Goal: Transaction & Acquisition: Purchase product/service

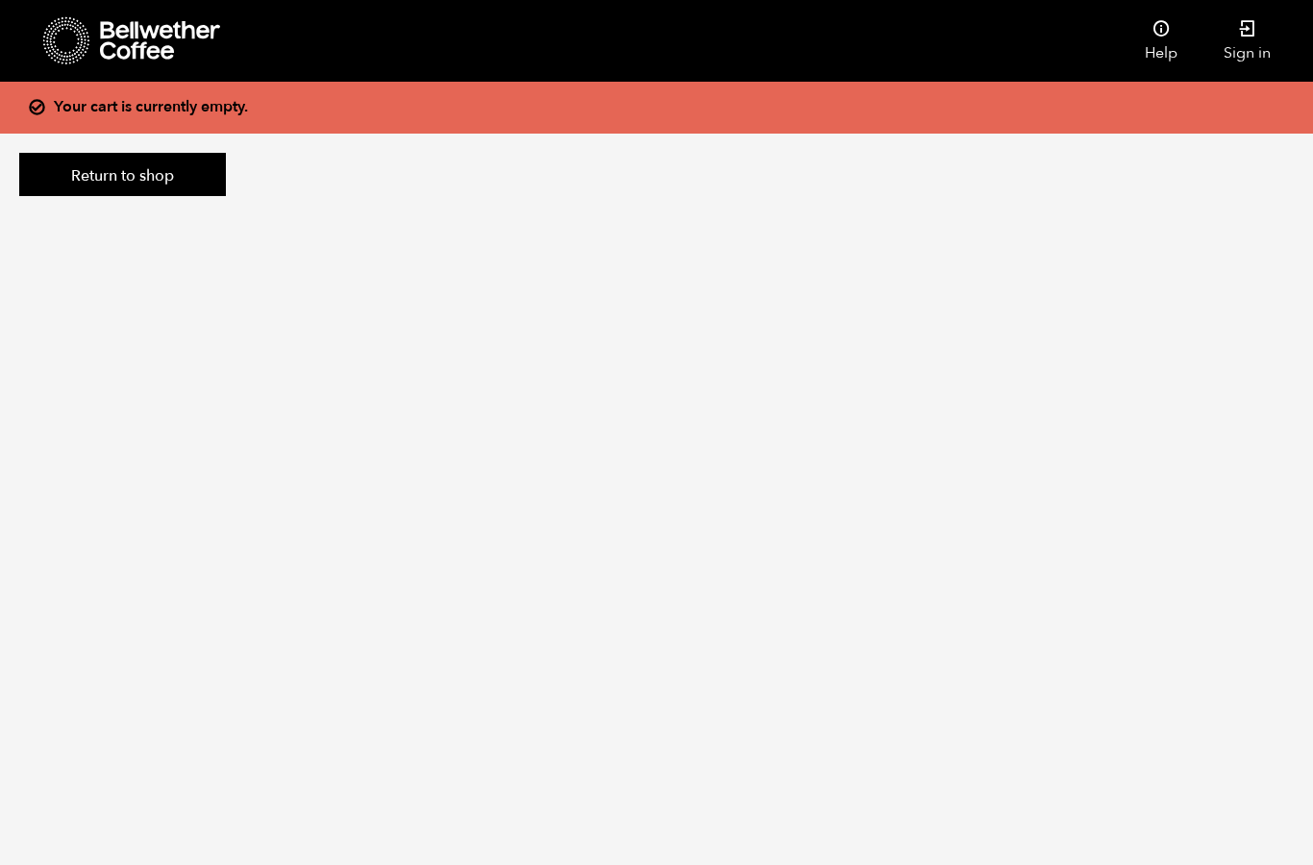
click at [118, 34] on icon at bounding box center [160, 40] width 120 height 38
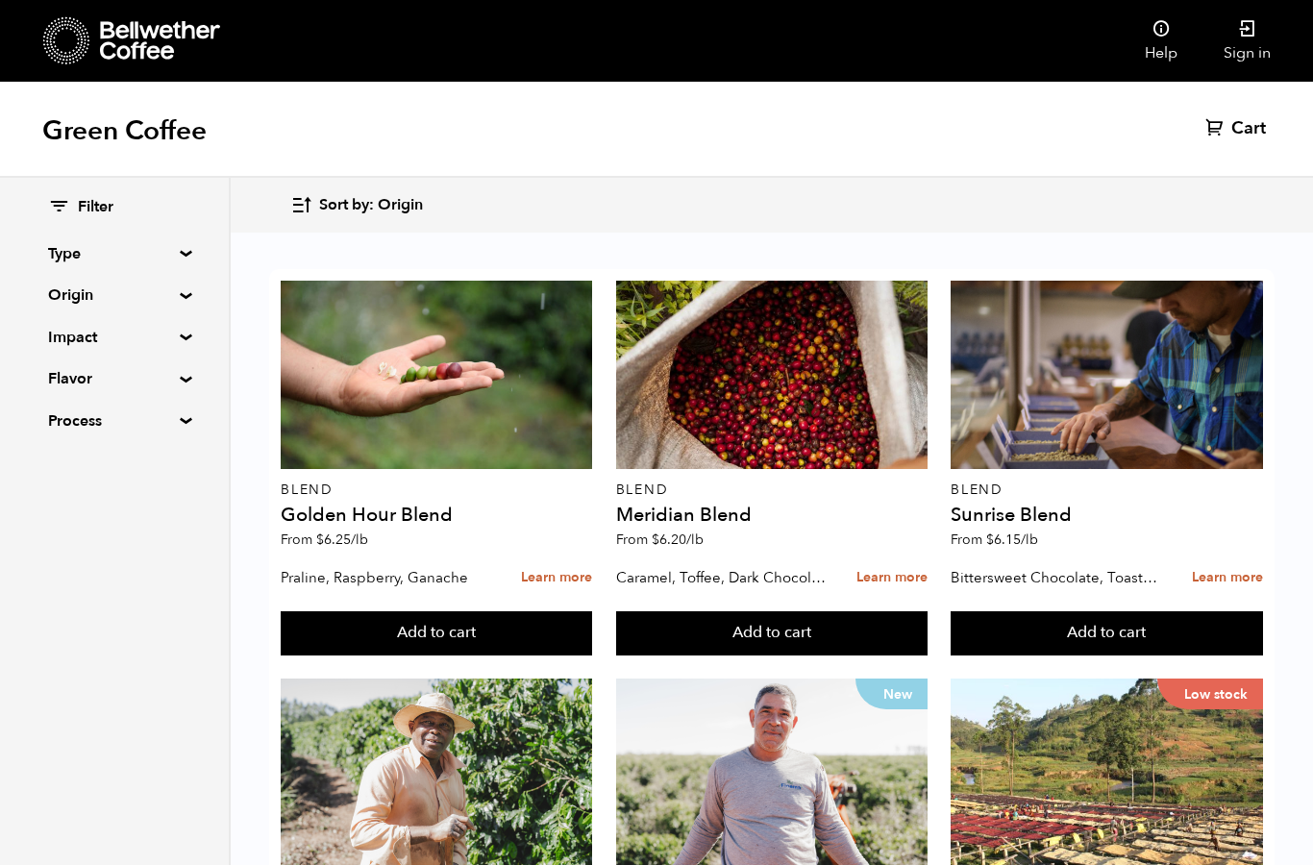
click at [116, 337] on summary "Impact" at bounding box center [114, 337] width 133 height 23
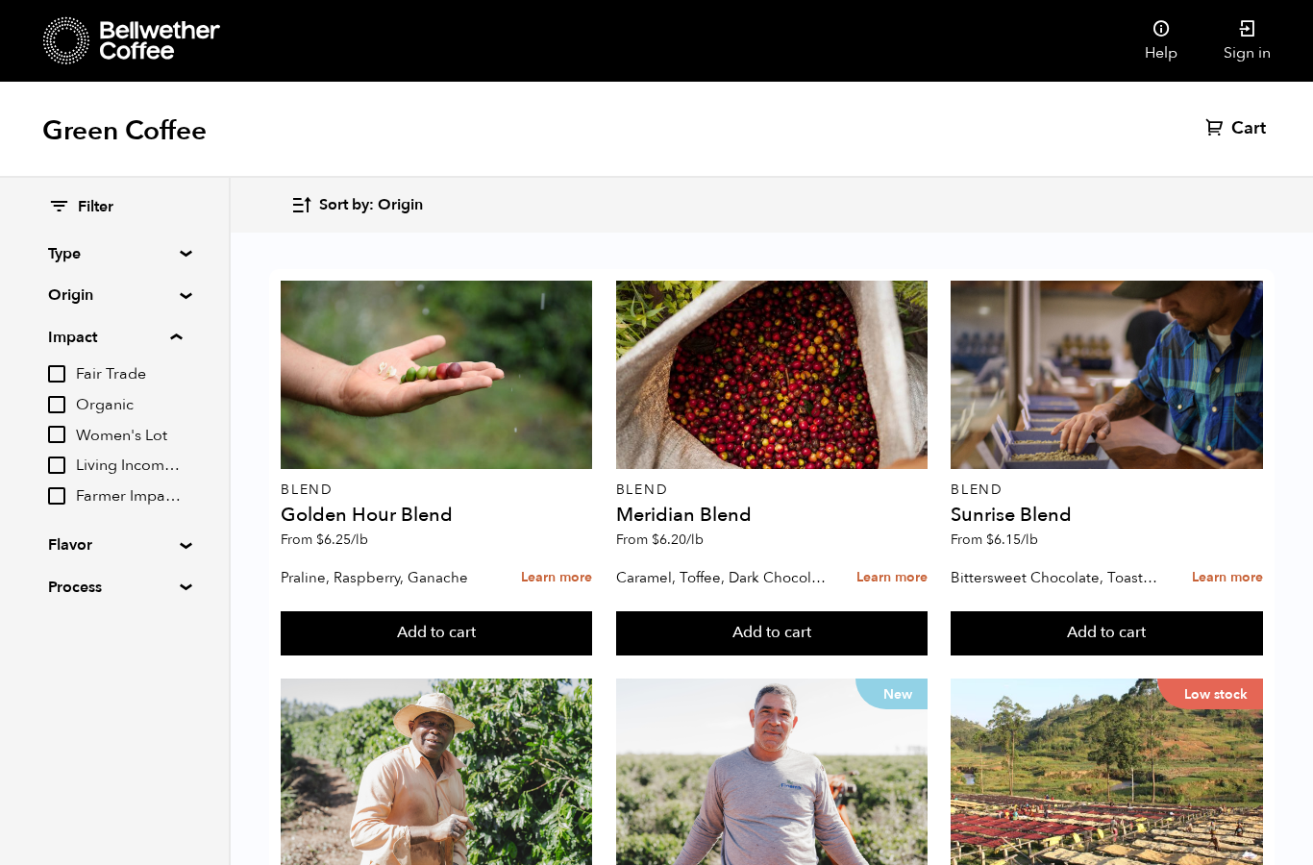
click at [42, 497] on div "Filter Type Blend Single Origin Decaf Seasonal Year Round Origin Blend [GEOGRAP…" at bounding box center [114, 398] width 229 height 440
click at [55, 496] on input "Farmer Impact Fund" at bounding box center [56, 495] width 17 height 17
checkbox input "true"
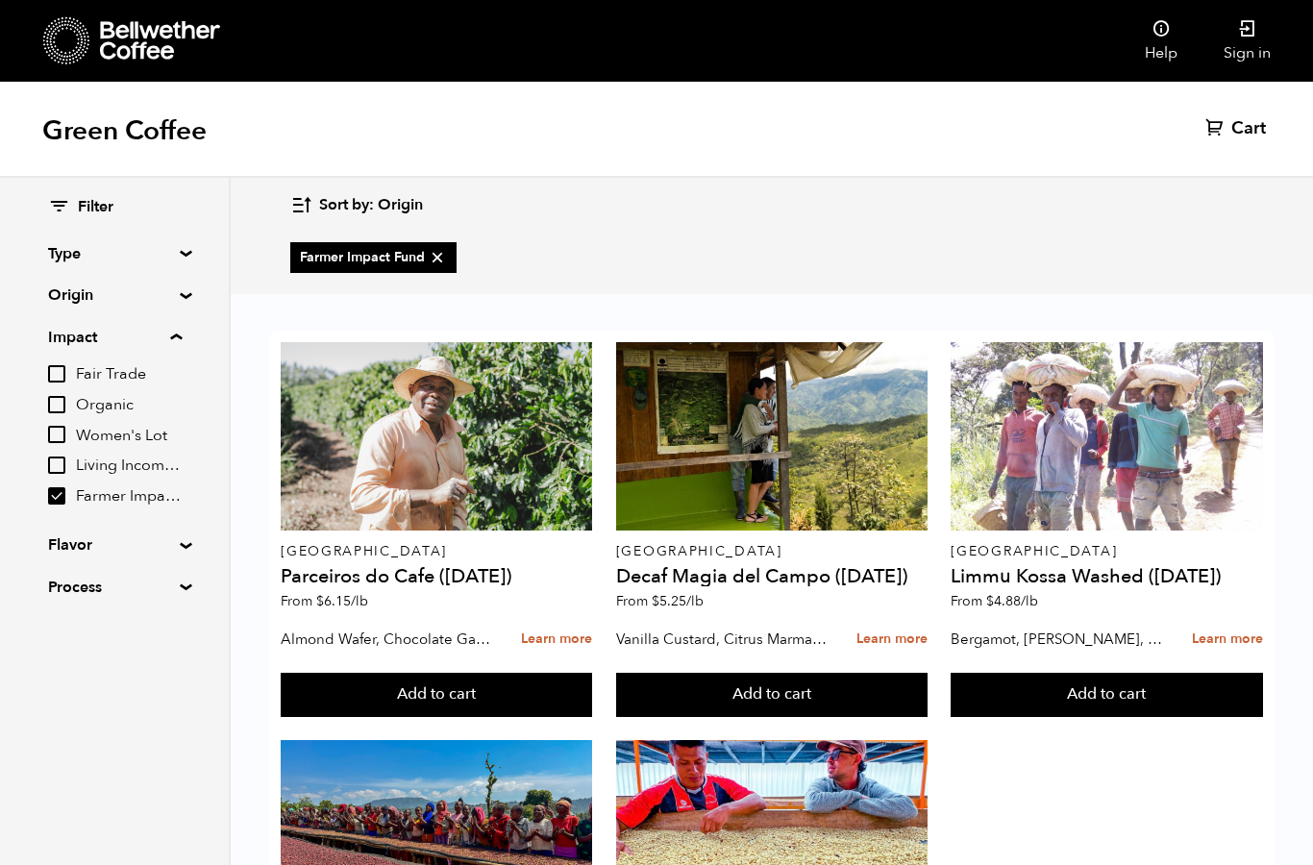
click at [57, 463] on input "Living Income Pricing" at bounding box center [56, 465] width 17 height 17
checkbox input "true"
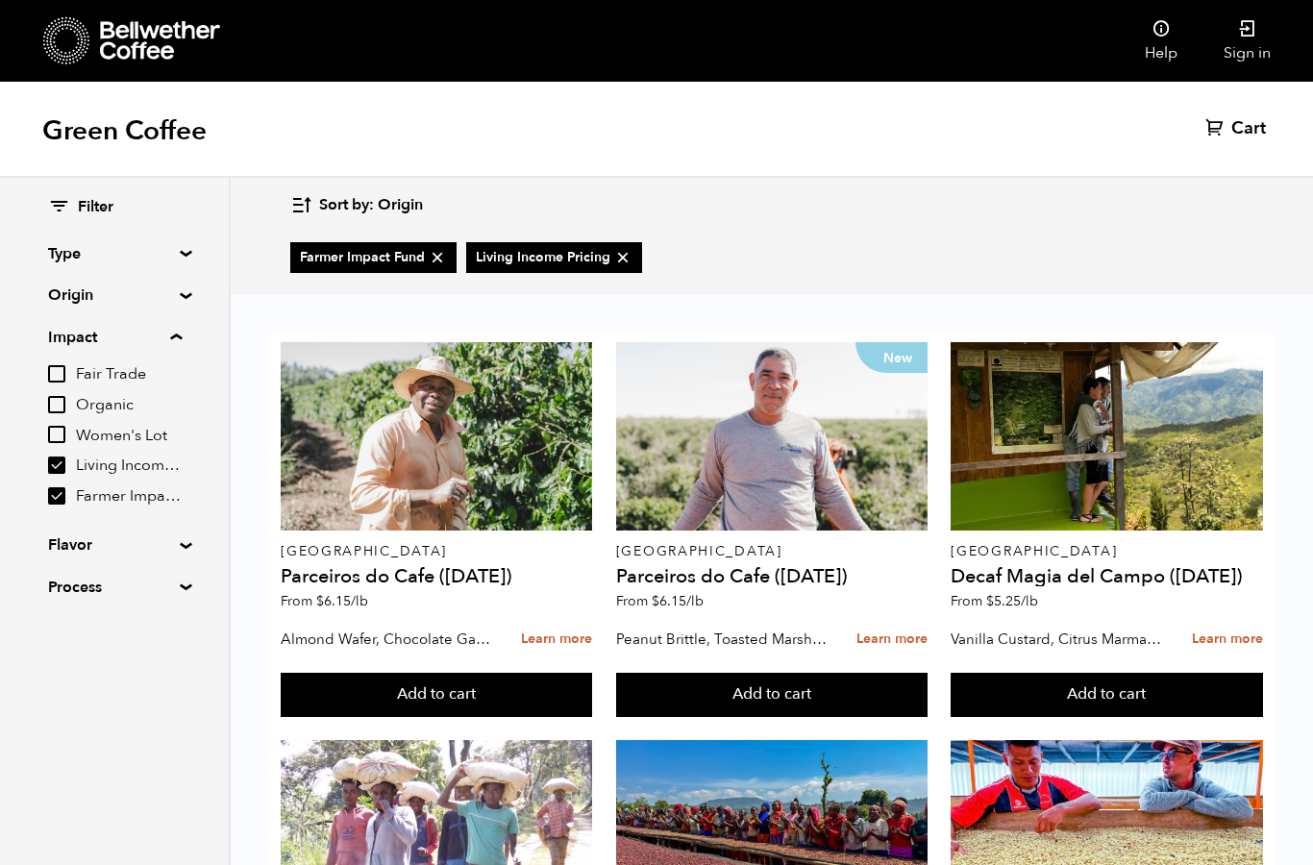
click at [61, 369] on input "Fair Trade" at bounding box center [56, 373] width 17 height 17
checkbox input "true"
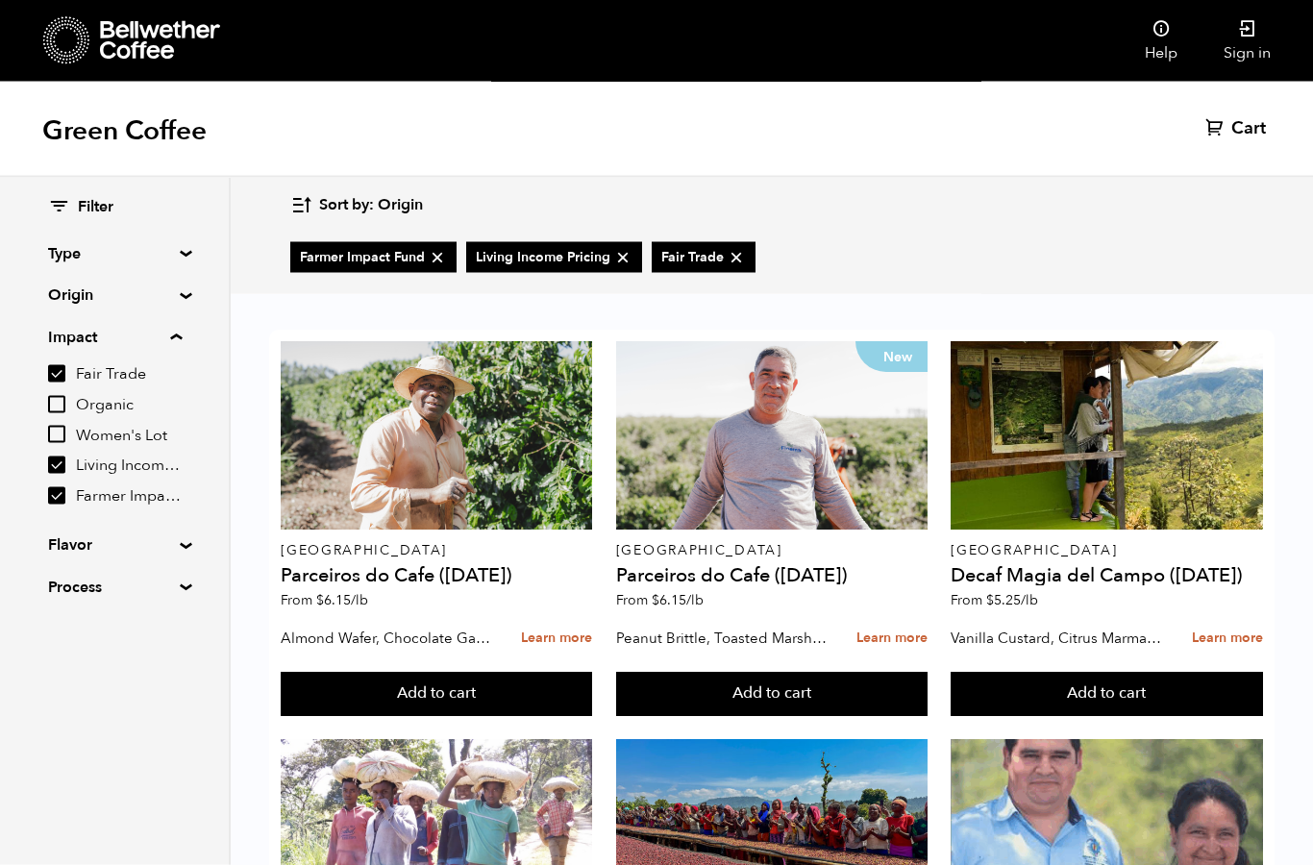
scroll to position [45, 0]
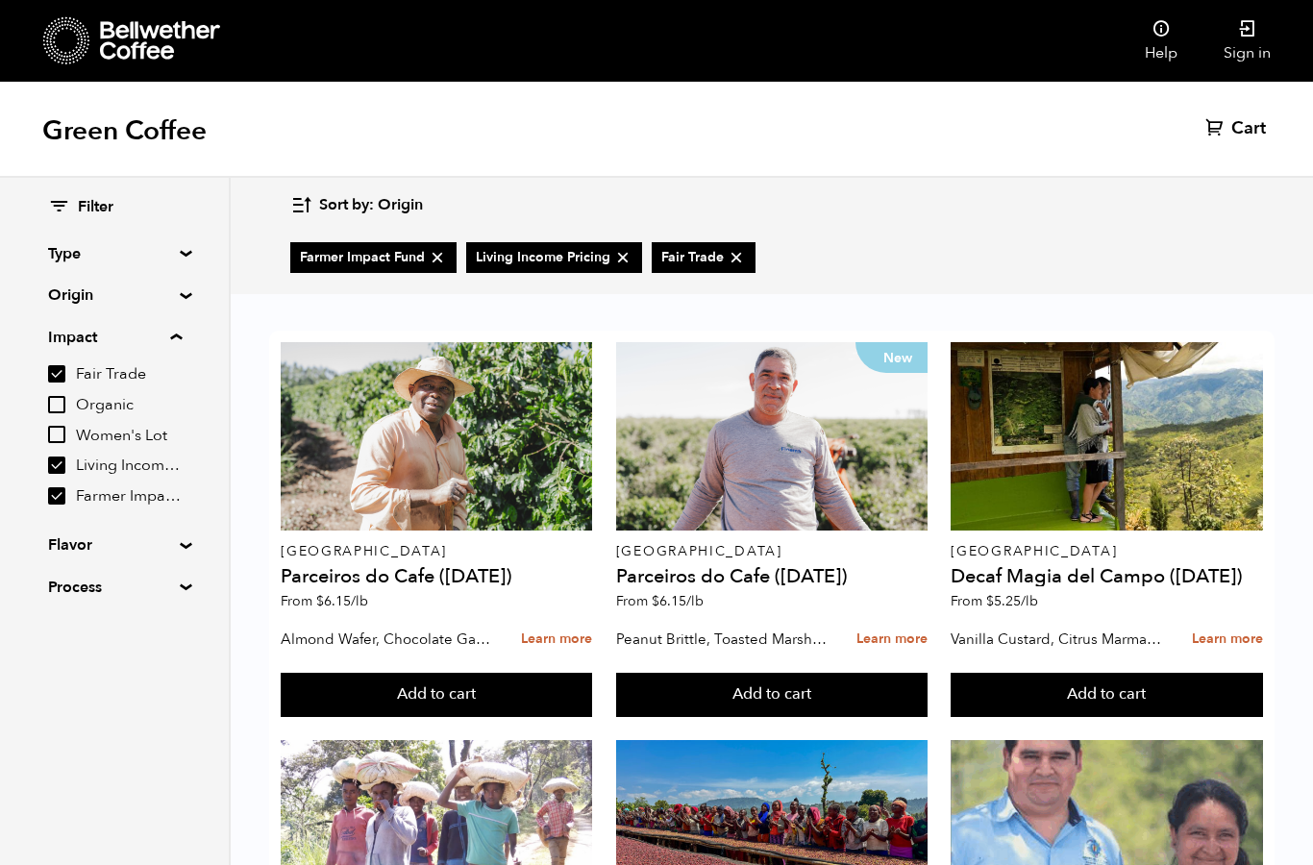
click at [60, 404] on input "Organic" at bounding box center [56, 404] width 17 height 17
checkbox input "true"
click at [63, 498] on input "Farmer Impact Fund" at bounding box center [56, 495] width 17 height 17
checkbox input "false"
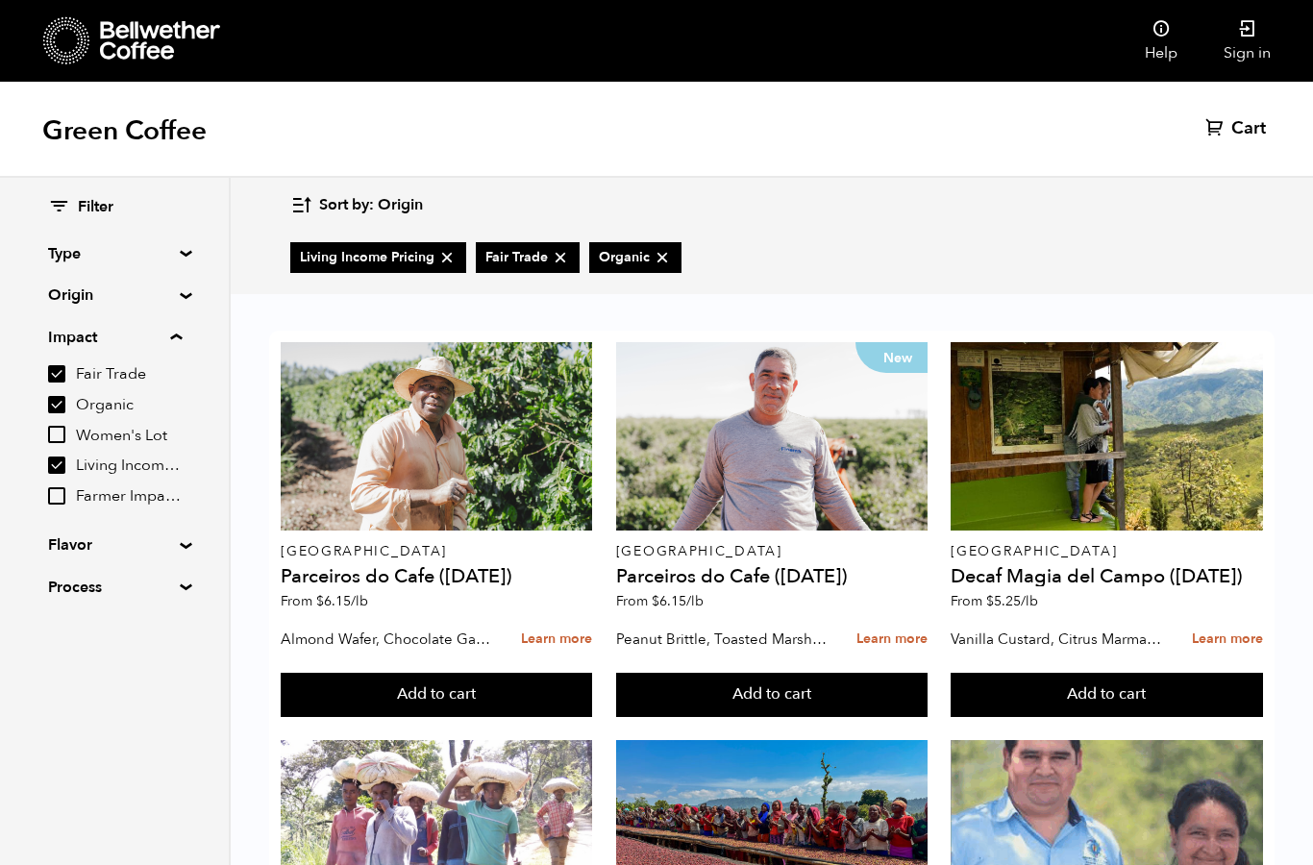
click at [51, 465] on input "Living Income Pricing" at bounding box center [56, 465] width 17 height 17
checkbox input "false"
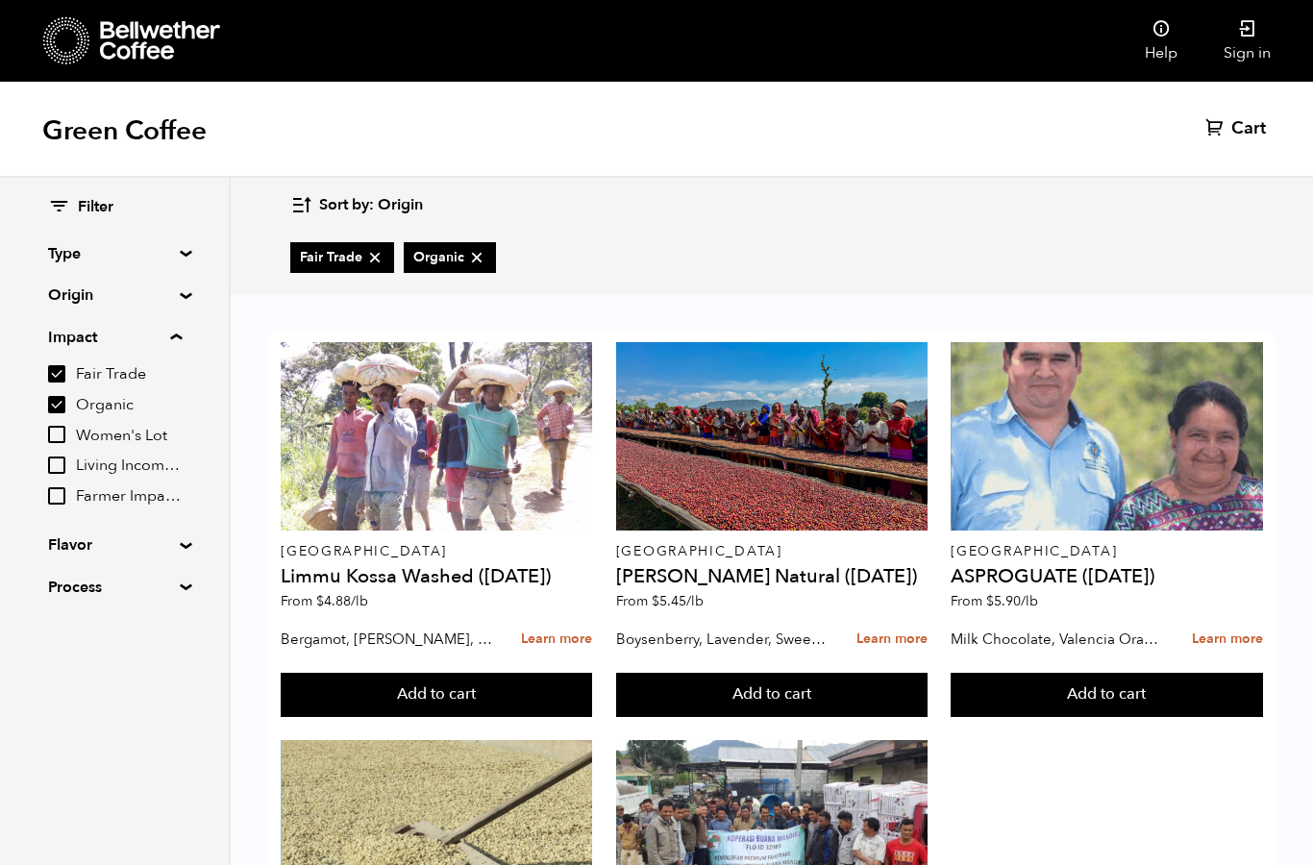
click at [57, 405] on input "Organic" at bounding box center [56, 404] width 17 height 17
checkbox input "false"
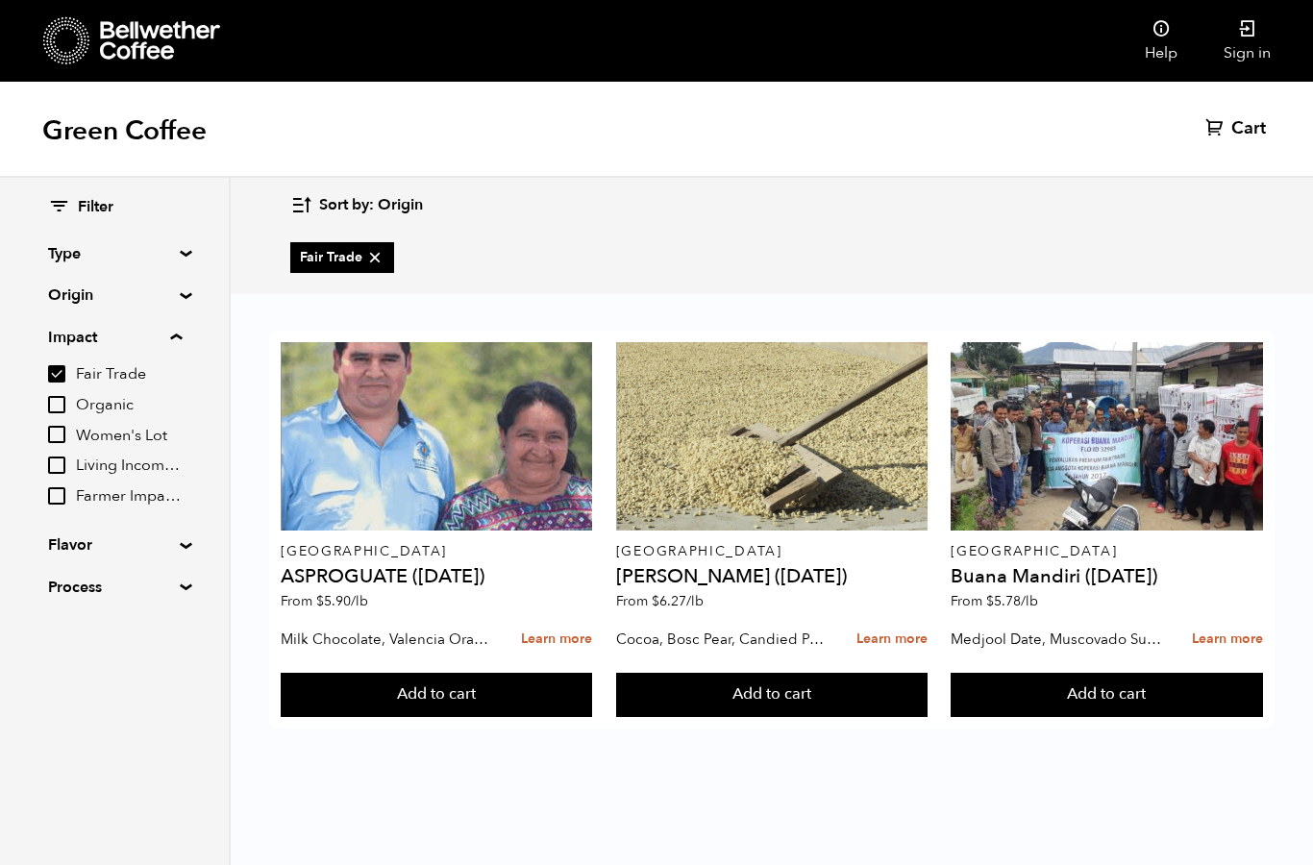
click at [55, 371] on input "Fair Trade" at bounding box center [56, 373] width 17 height 17
checkbox input "false"
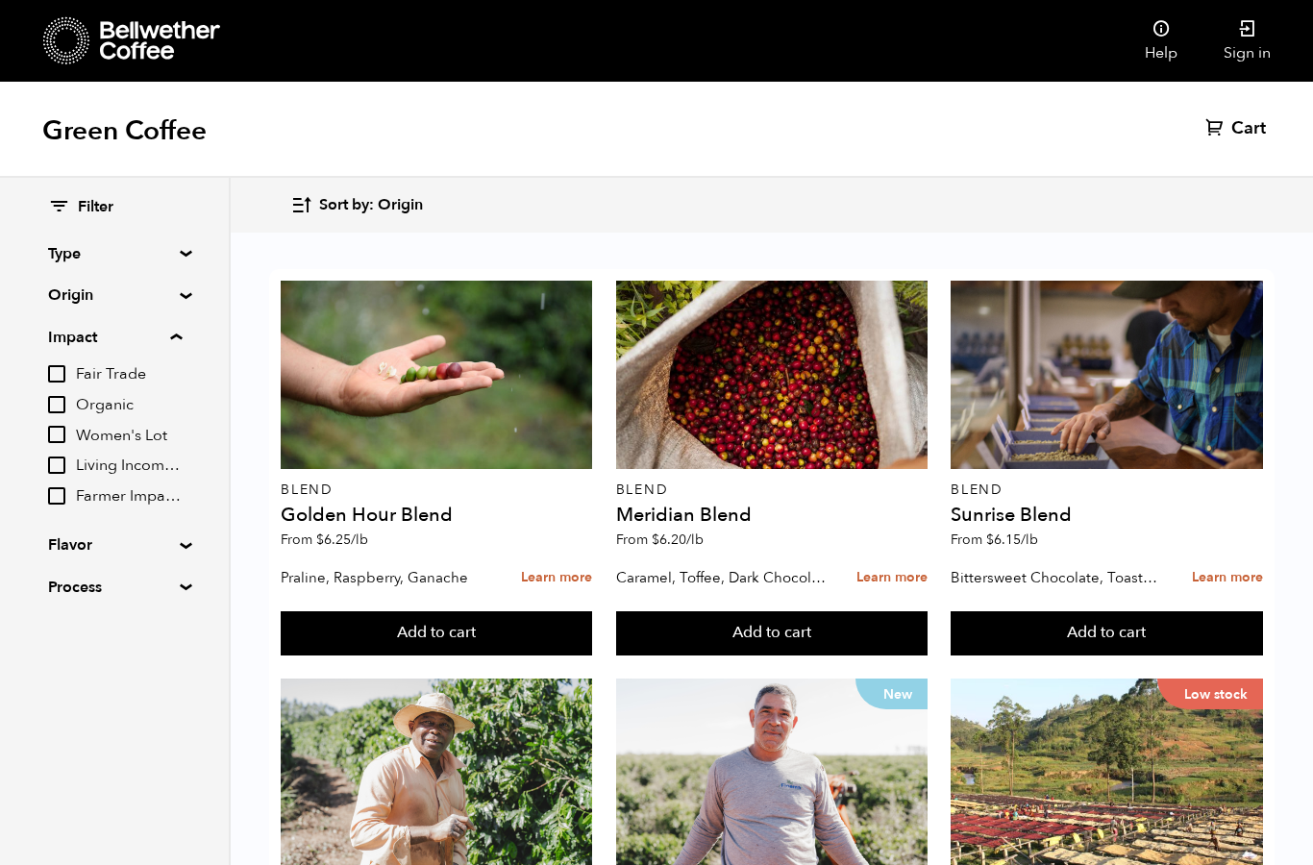
click at [300, 210] on icon "button" at bounding box center [301, 205] width 22 height 22
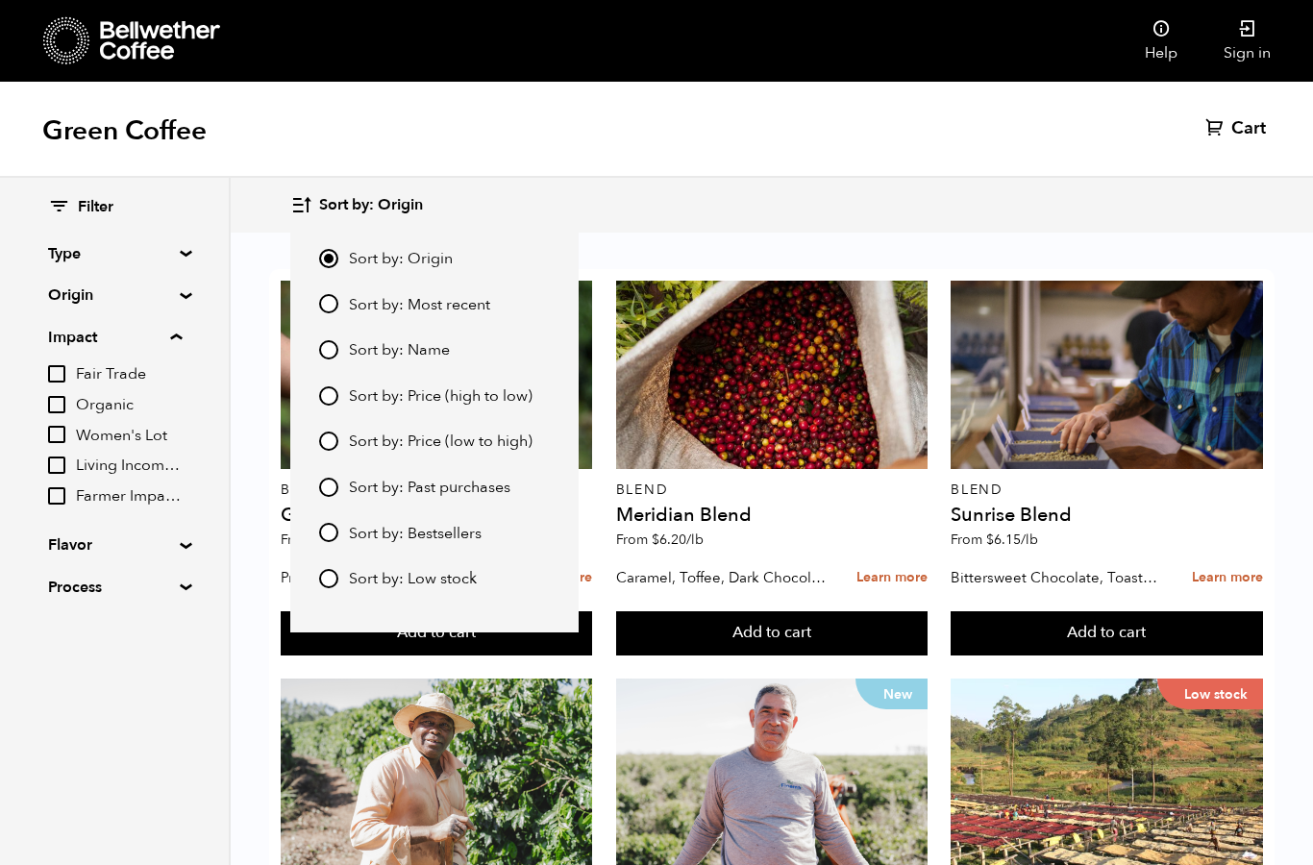
click at [334, 389] on input "Sort by: Price (high to low)" at bounding box center [328, 395] width 19 height 19
radio input "true"
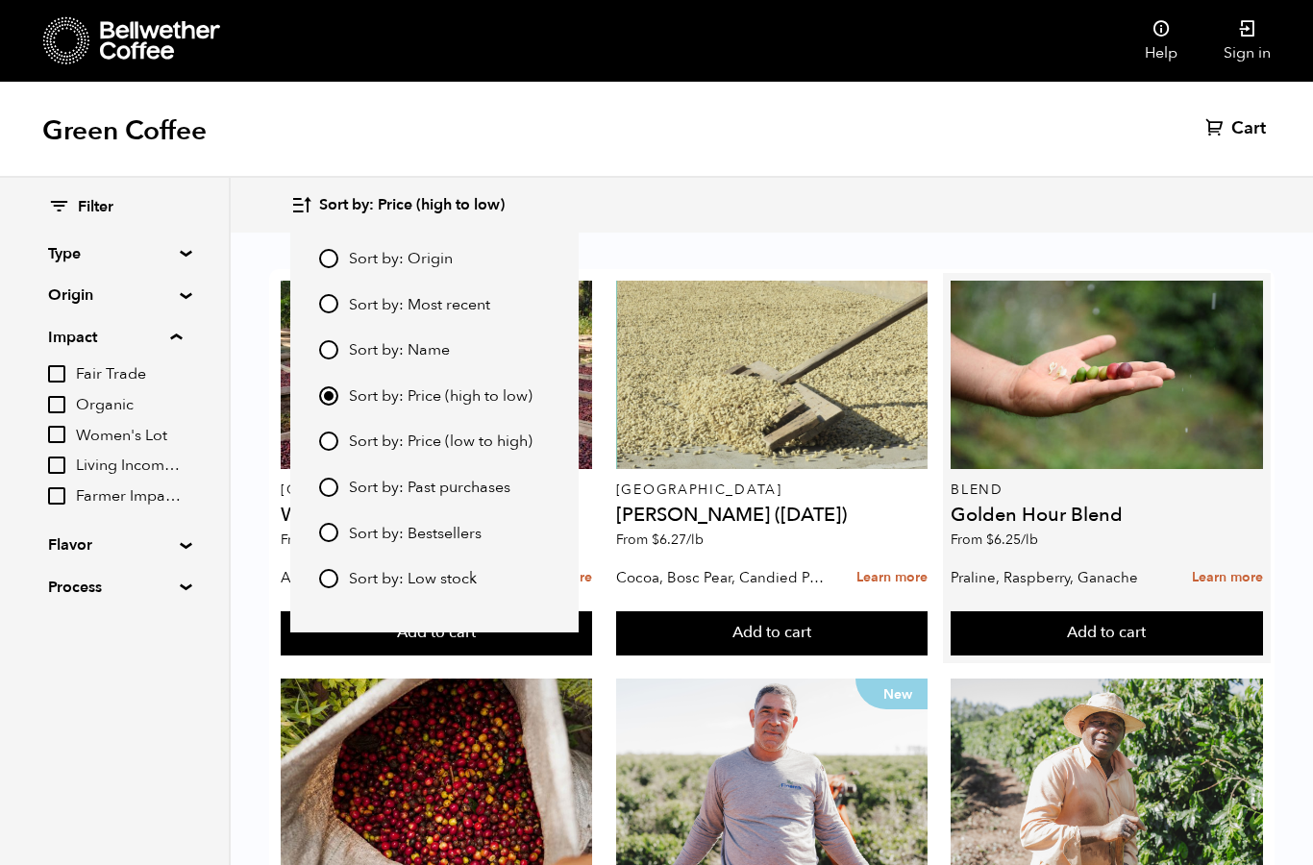
click at [1218, 521] on h4 "Golden Hour Blend" at bounding box center [1106, 515] width 311 height 19
